Goal: Transaction & Acquisition: Purchase product/service

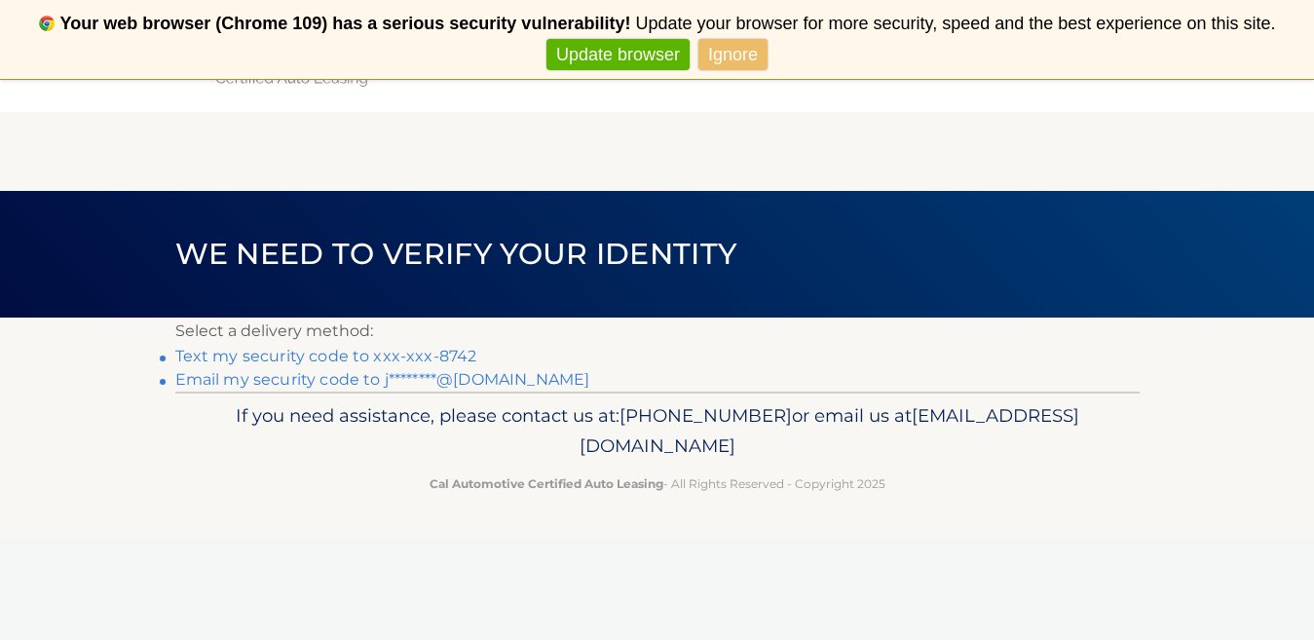
click at [325, 358] on link "Text my security code to xxx-xxx-8742" at bounding box center [326, 356] width 302 height 19
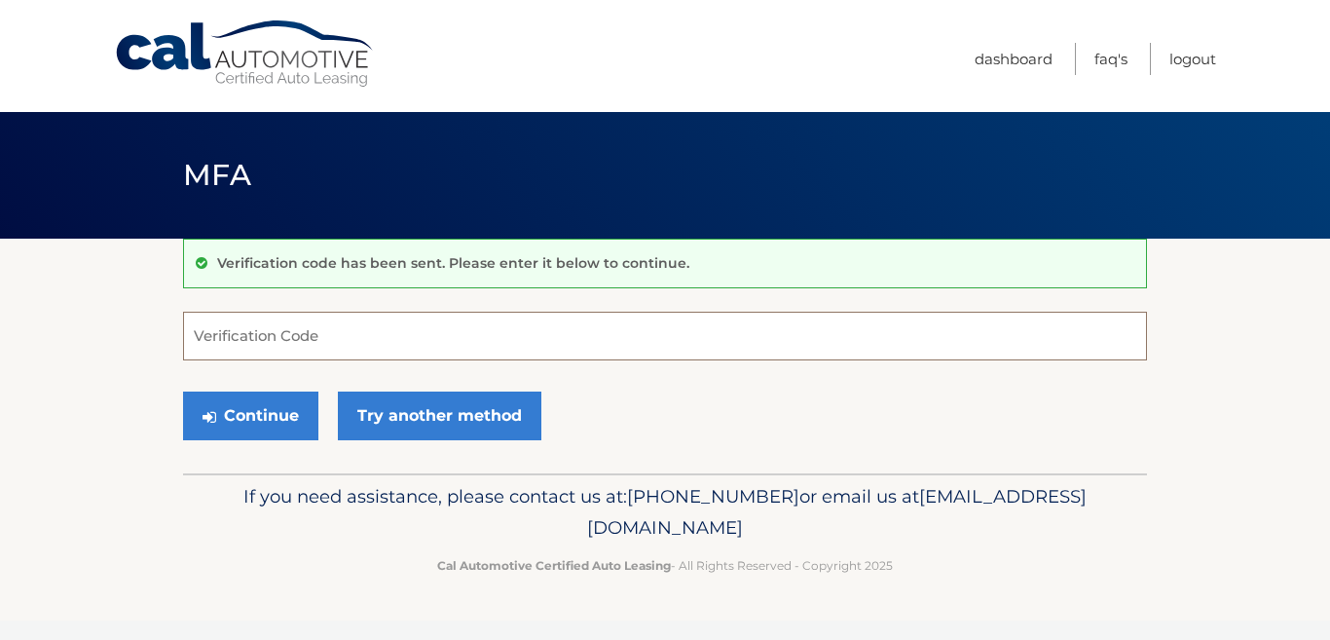
click at [252, 334] on input "Verification Code" at bounding box center [665, 336] width 964 height 49
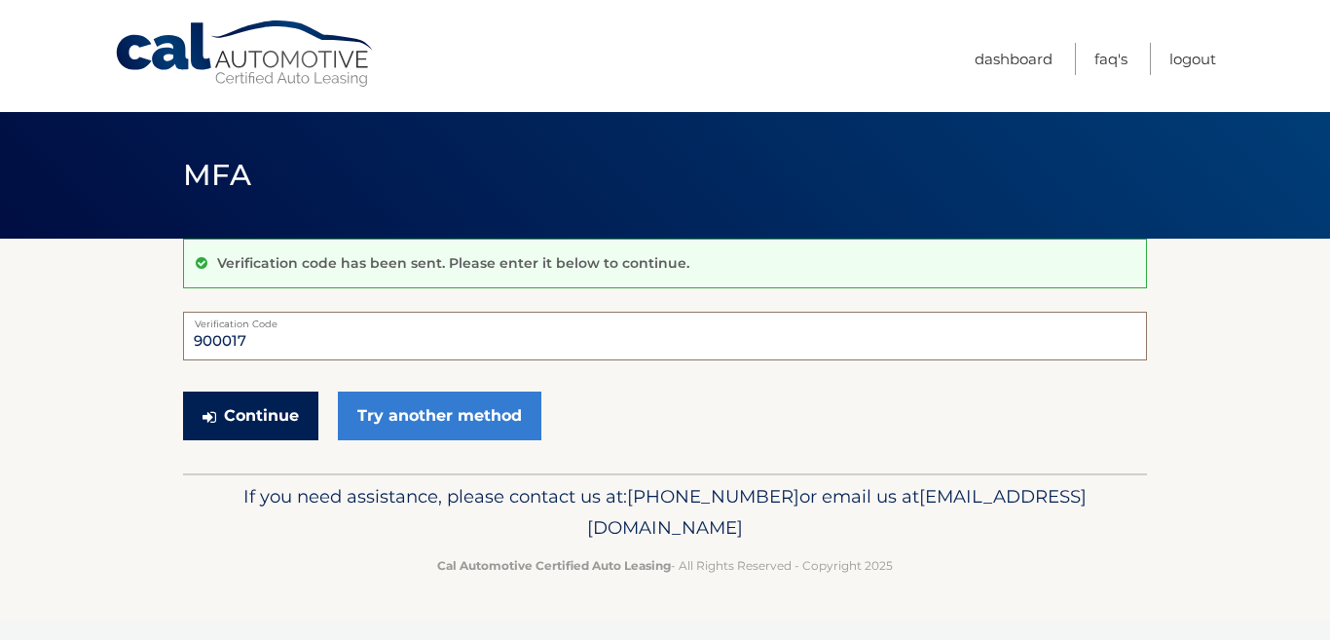
type input "900017"
click at [281, 419] on button "Continue" at bounding box center [250, 416] width 135 height 49
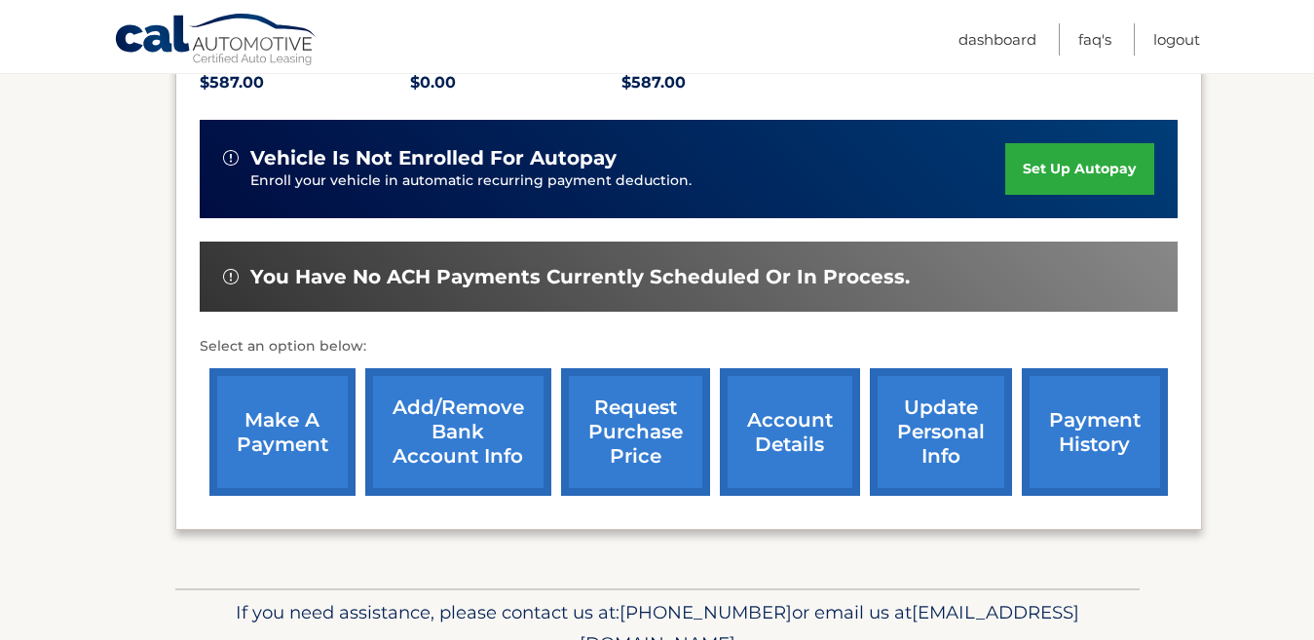
scroll to position [487, 0]
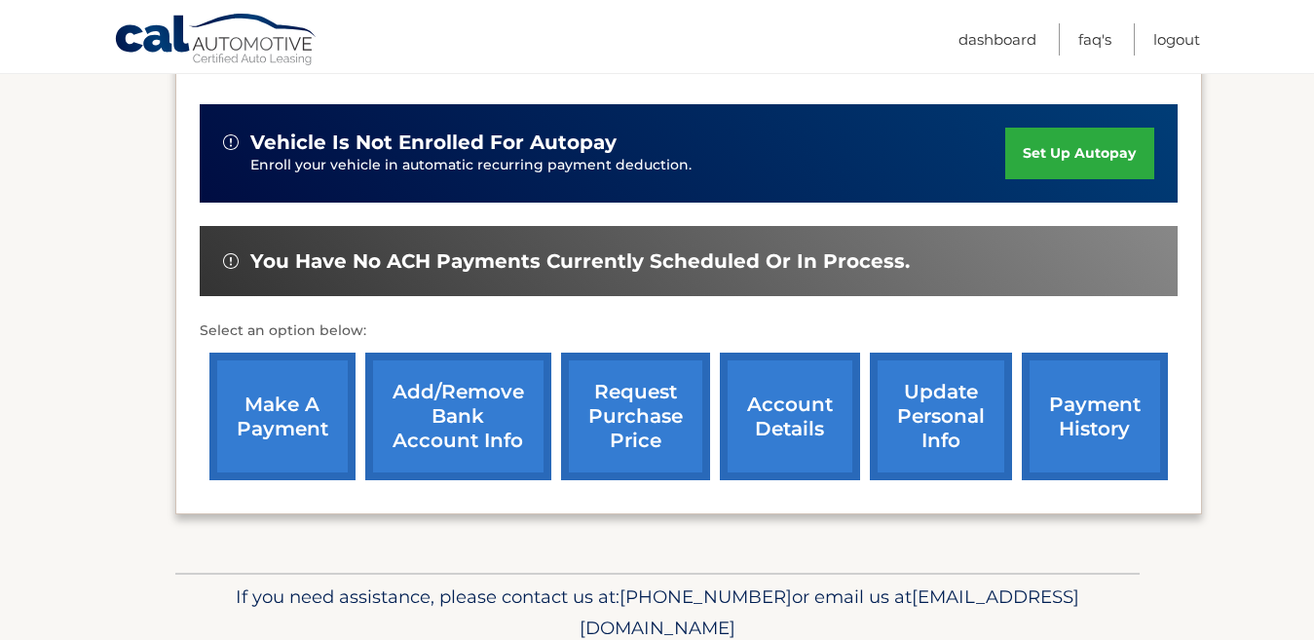
click at [278, 398] on link "make a payment" at bounding box center [282, 417] width 146 height 128
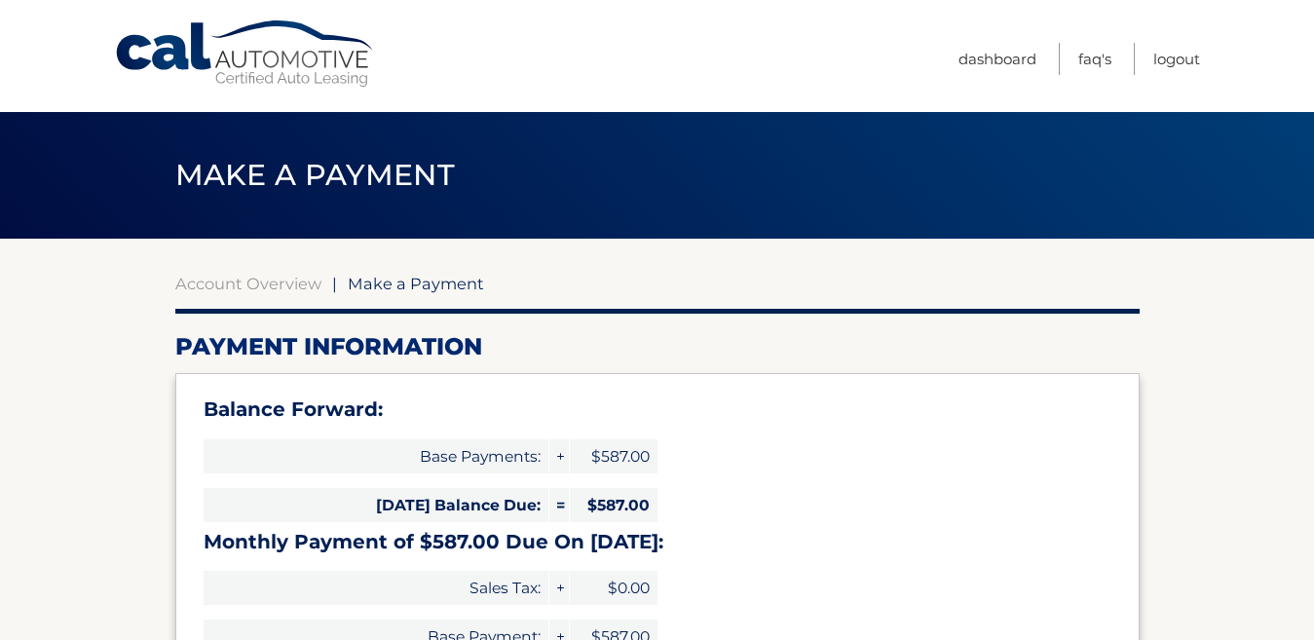
select select "ZTk0YmZmZGMtMTM0Ny00MTAxLWJjOWUtNjJiMDkyMDM2YjQ1"
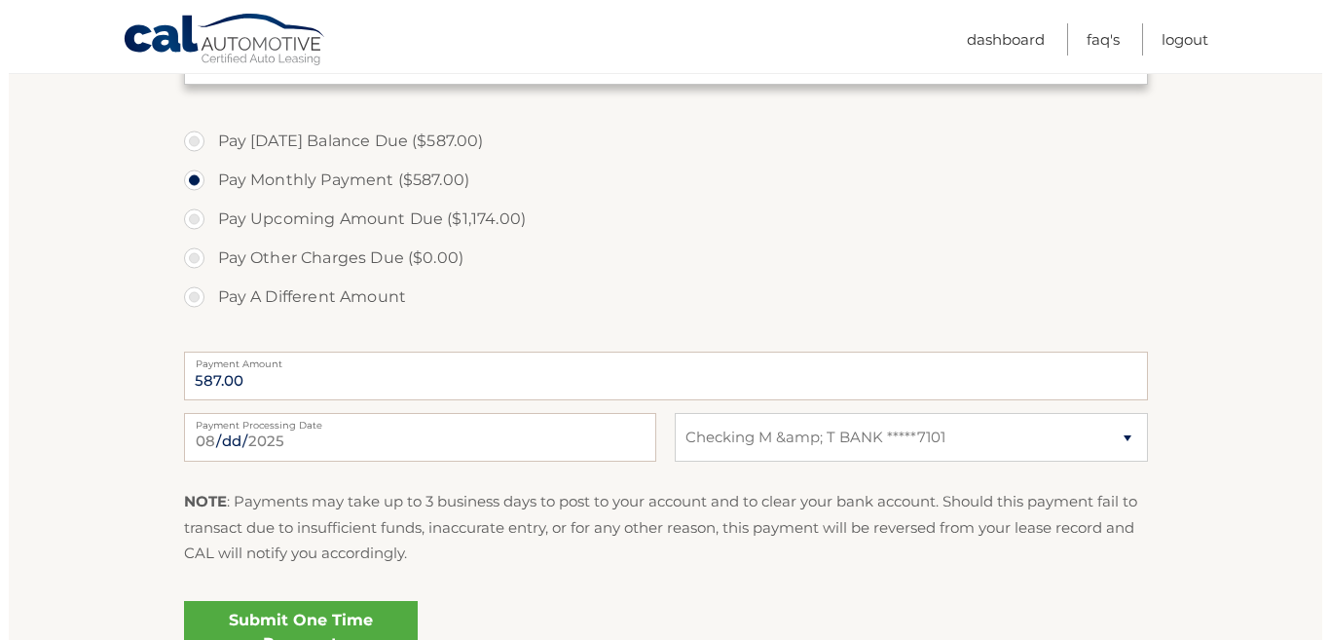
scroll to position [682, 0]
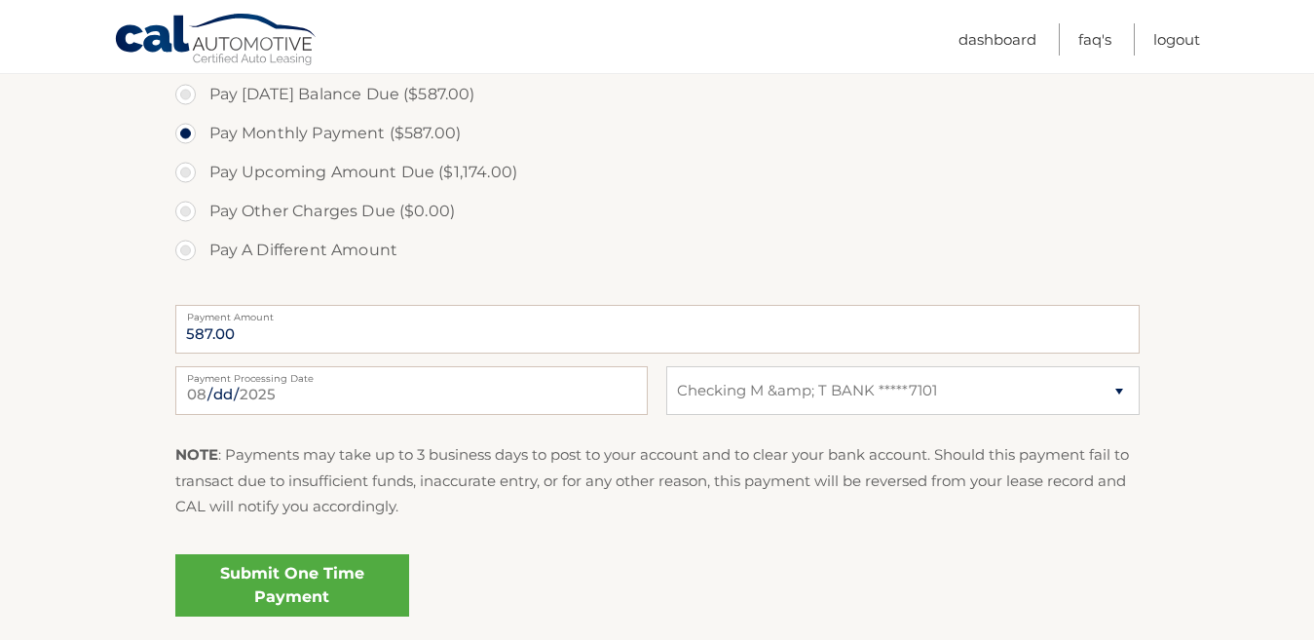
click at [356, 586] on link "Submit One Time Payment" at bounding box center [292, 585] width 234 height 62
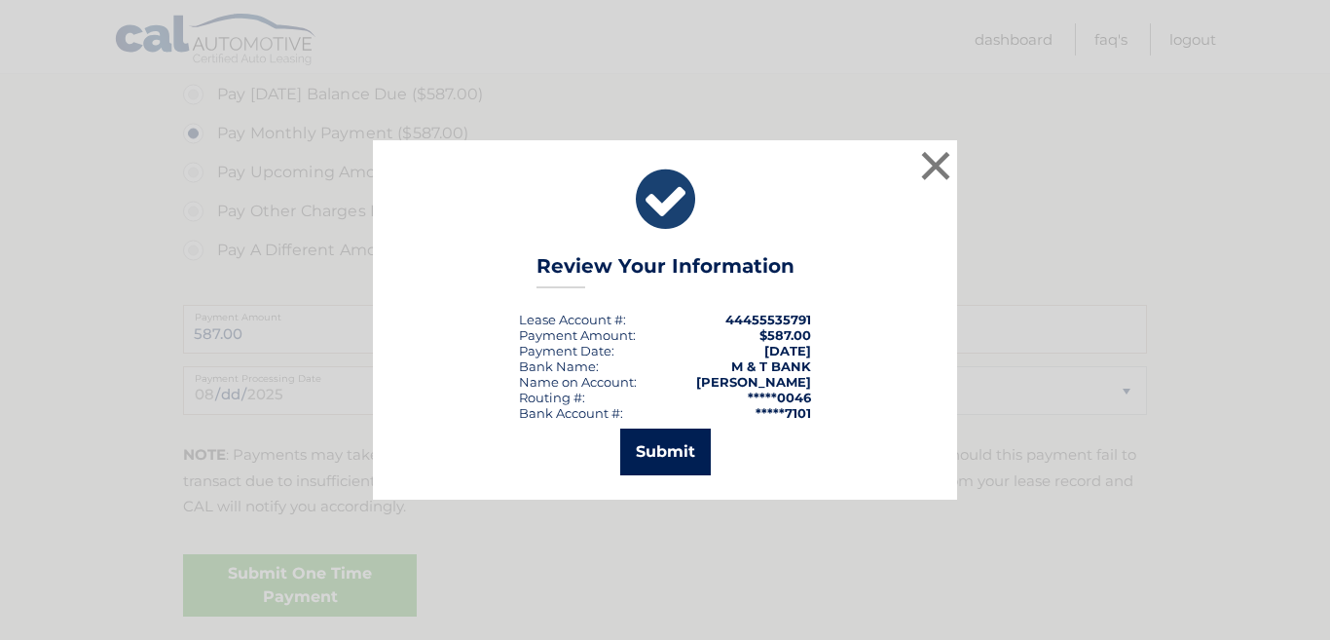
click at [664, 444] on button "Submit" at bounding box center [665, 452] width 91 height 47
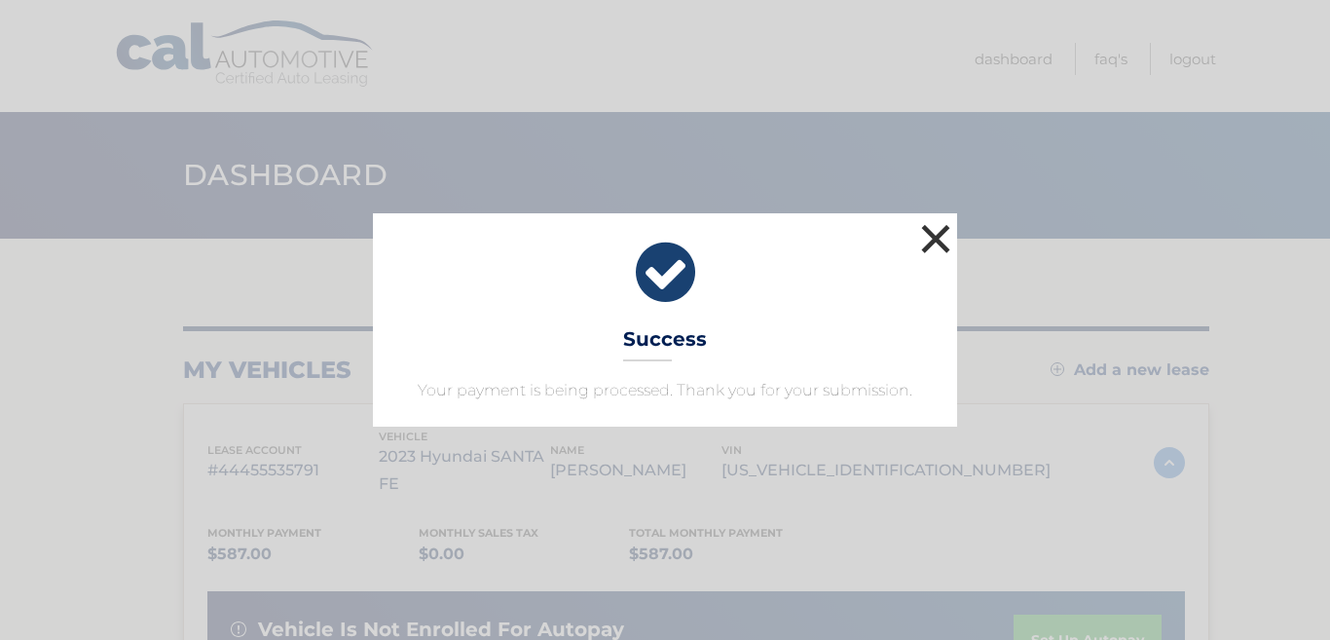
click at [936, 235] on button "×" at bounding box center [936, 238] width 39 height 39
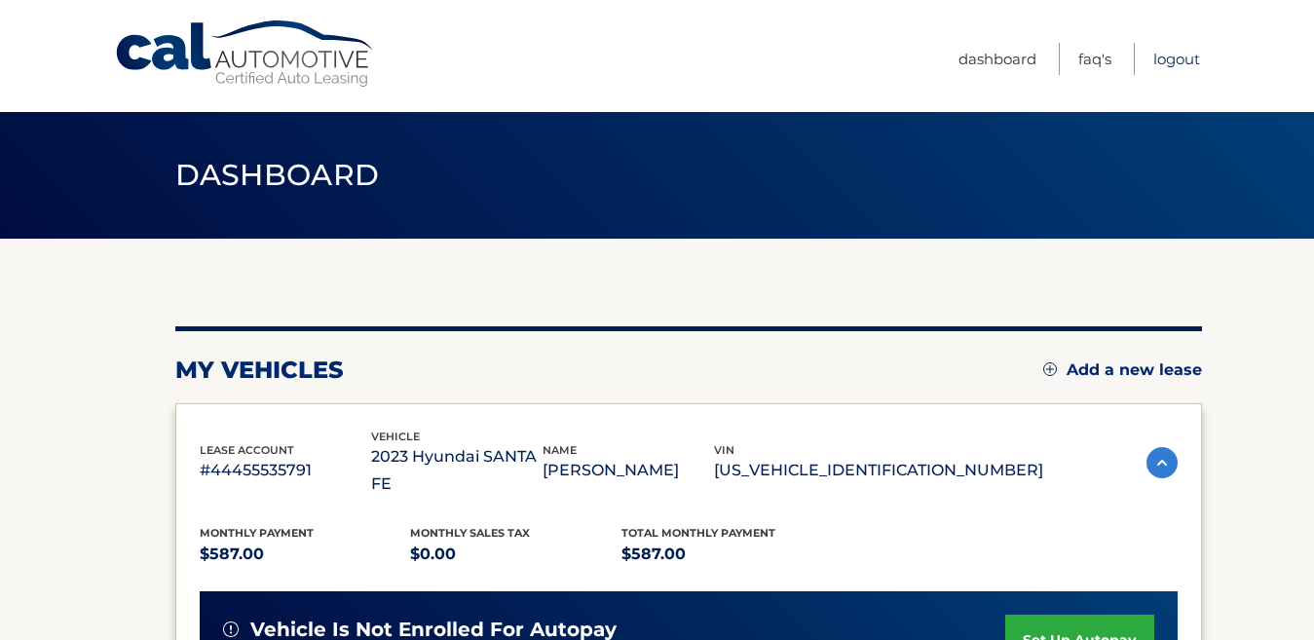
click at [1180, 59] on link "Logout" at bounding box center [1176, 59] width 47 height 32
